Goal: Task Accomplishment & Management: Use online tool/utility

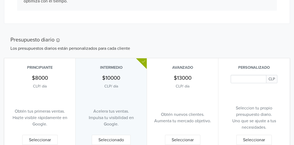
scroll to position [241, 0]
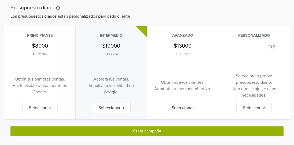
click at [241, 49] on input "Daily Custom Budget" at bounding box center [248, 47] width 36 height 8
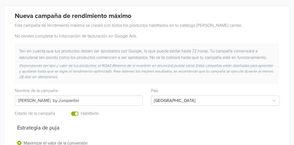
scroll to position [0, 0]
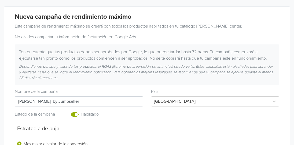
click at [103, 101] on input "[PERSON_NAME] by Jumpseller" at bounding box center [79, 101] width 128 height 10
drag, startPoint x: 103, startPoint y: 101, endPoint x: 51, endPoint y: 102, distance: 52.0
click at [51, 102] on input "[PERSON_NAME] by Jumpseller" at bounding box center [79, 101] width 128 height 10
type input "Mooni Papelería"
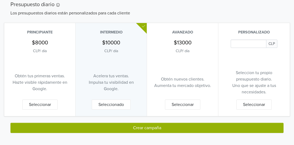
scroll to position [245, 0]
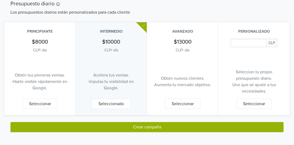
click at [121, 103] on button "Seleccionado" at bounding box center [111, 104] width 39 height 10
click at [116, 125] on button "Crear campaña" at bounding box center [146, 127] width 273 height 10
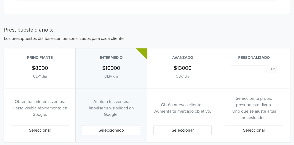
scroll to position [0, 0]
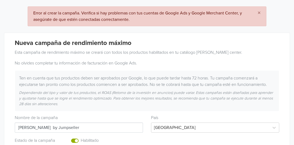
click at [257, 14] on button "×" at bounding box center [259, 13] width 14 height 13
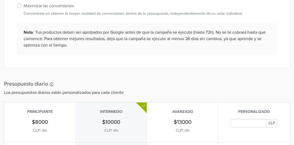
scroll to position [159, 0]
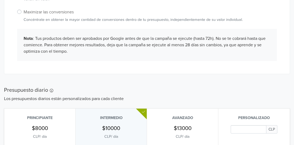
click at [232, 56] on div "Nota : Tus productos deben ser aprobados por Google antes de que la campaña se …" at bounding box center [146, 45] width 259 height 32
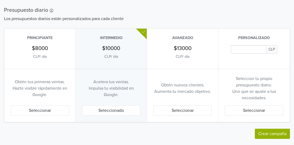
scroll to position [239, 0]
click at [29, 109] on button "Seleccionar" at bounding box center [40, 110] width 58 height 10
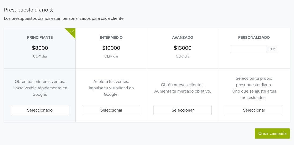
click at [277, 132] on button "Crear campaña" at bounding box center [272, 134] width 35 height 10
